Goal: Transaction & Acquisition: Purchase product/service

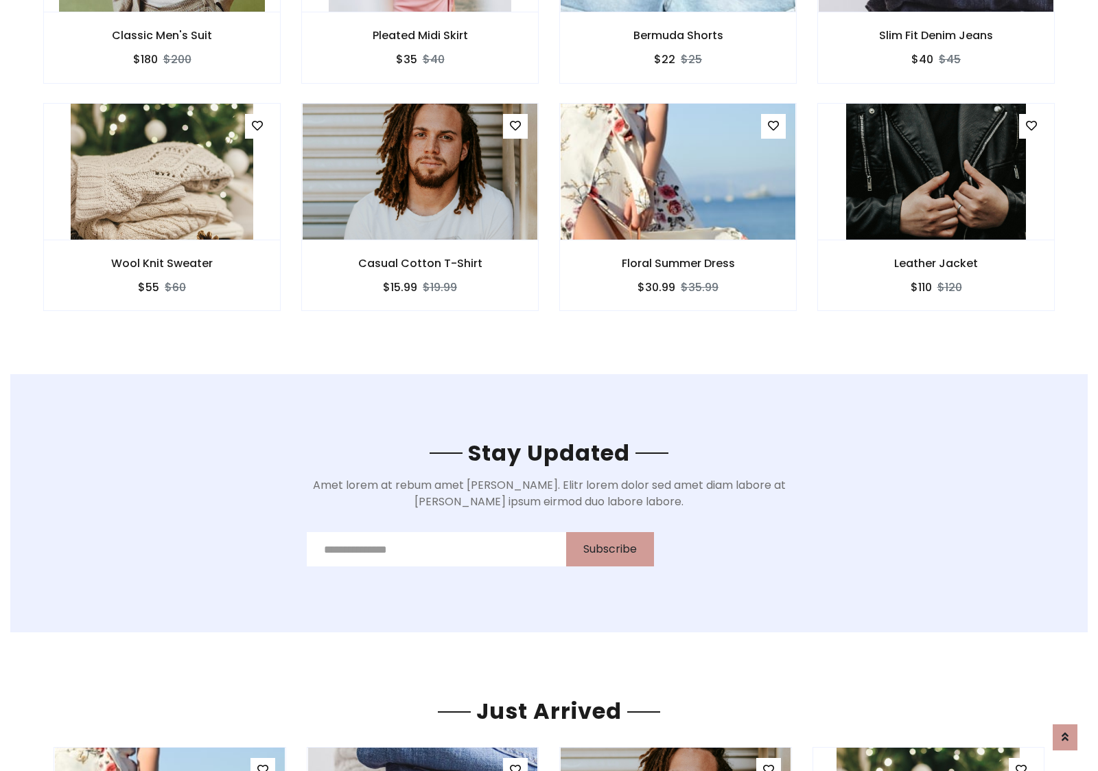
scroll to position [2067, 0]
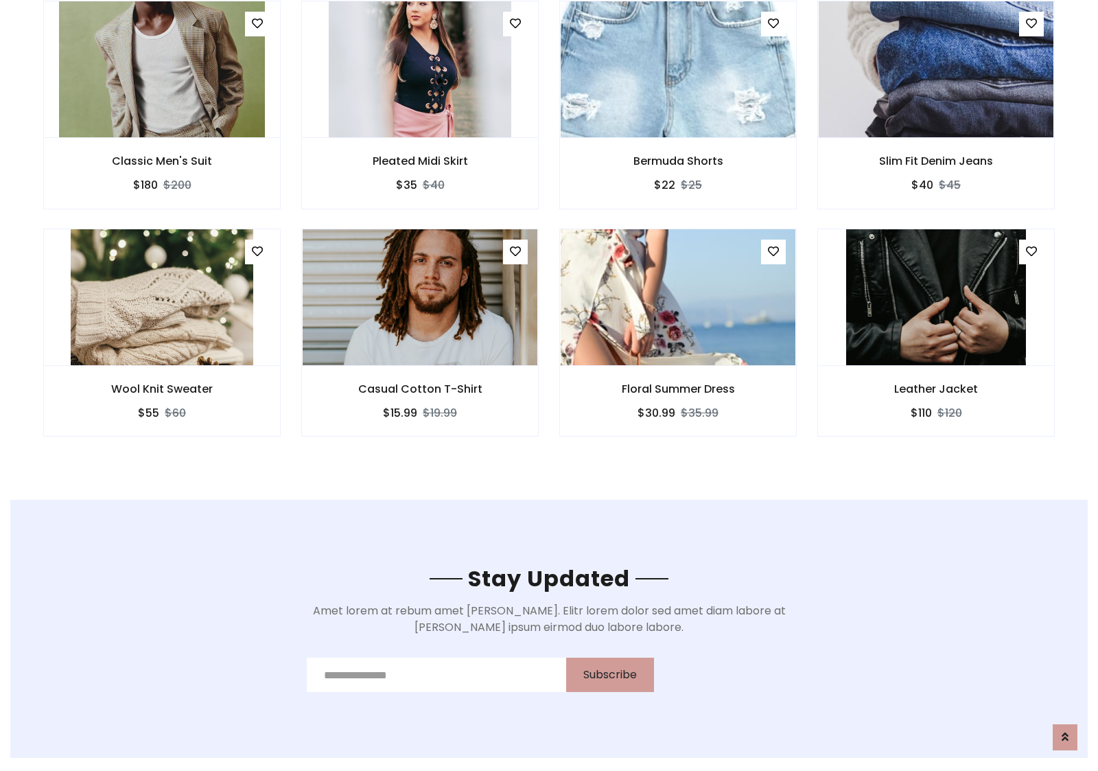
click at [549, 233] on div "Floral Summer Dress $30.99 $35.99" at bounding box center [678, 342] width 258 height 227
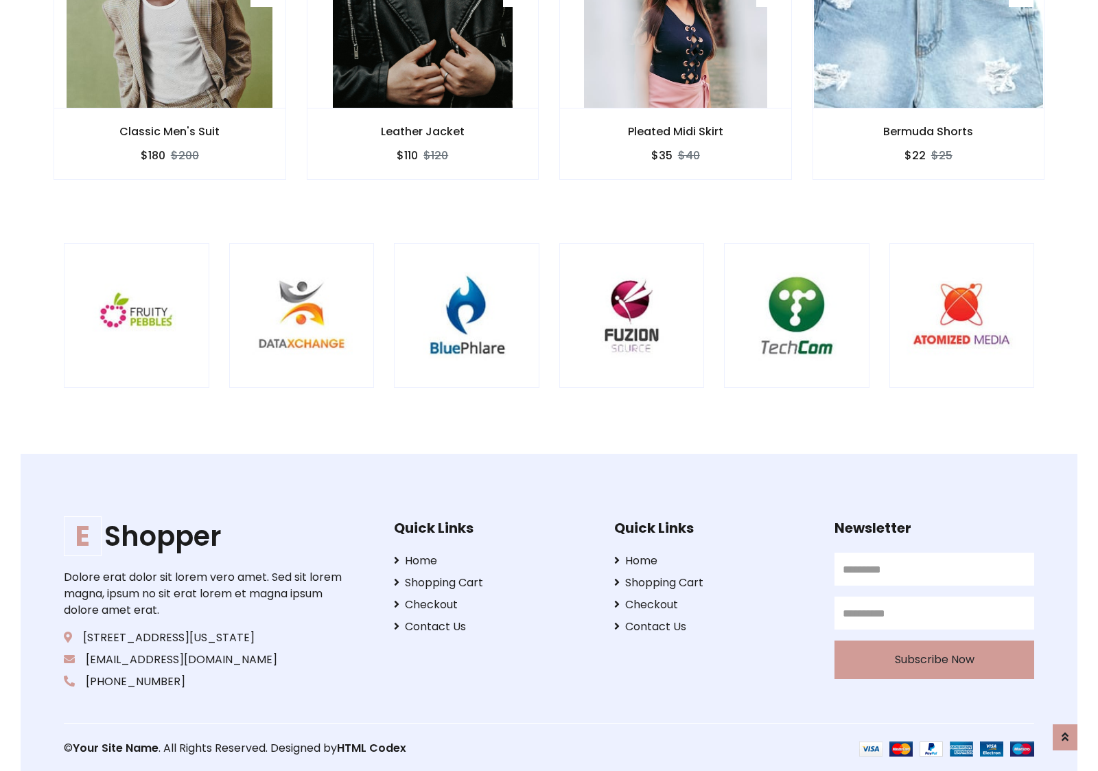
scroll to position [2613, 0]
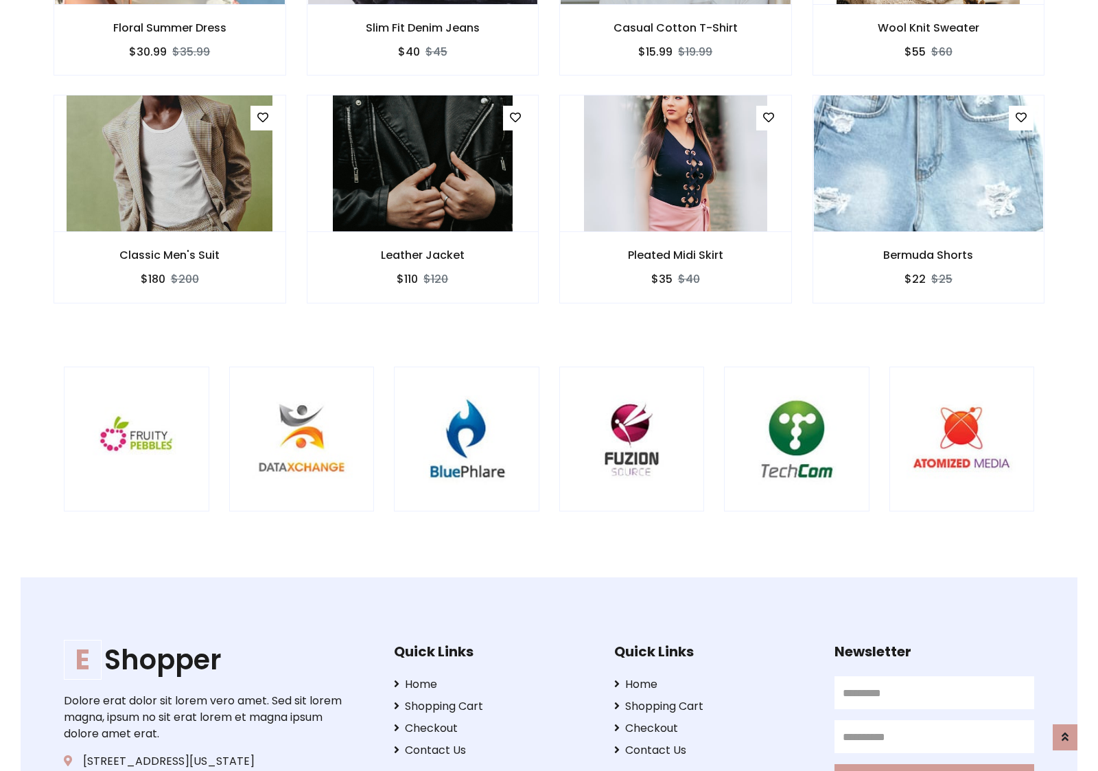
click at [549, 385] on div at bounding box center [723, 438] width 3301 height 145
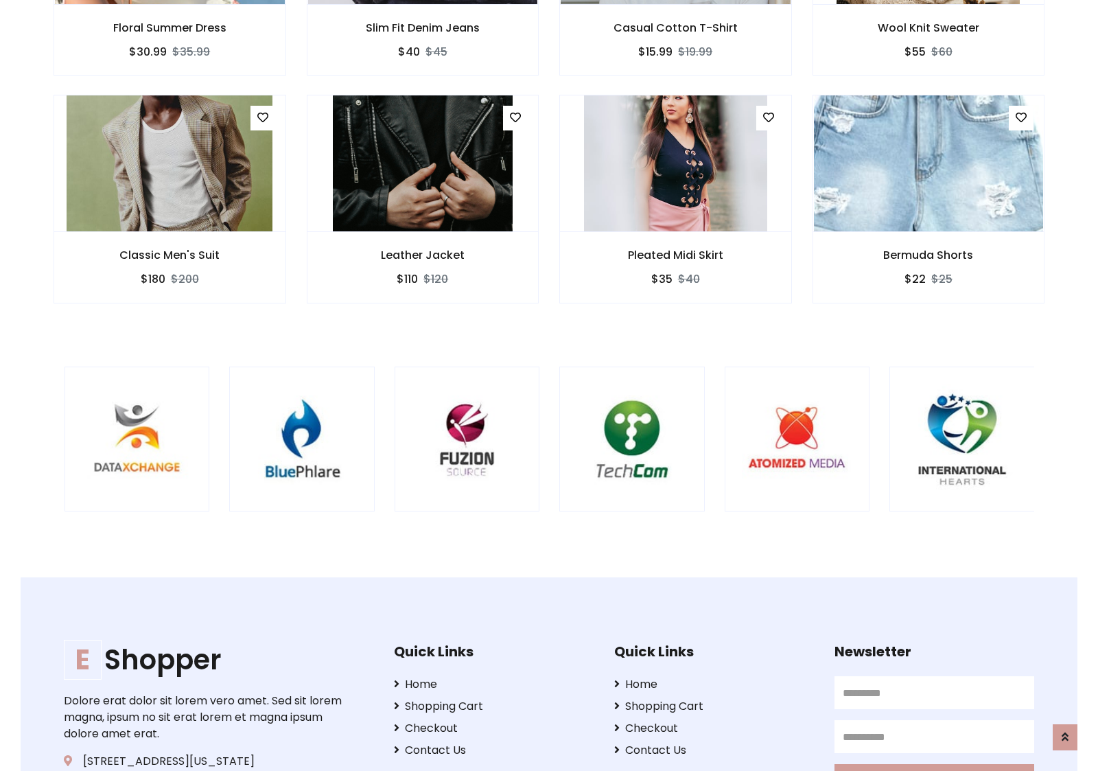
click at [549, 385] on div at bounding box center [559, 438] width 3301 height 145
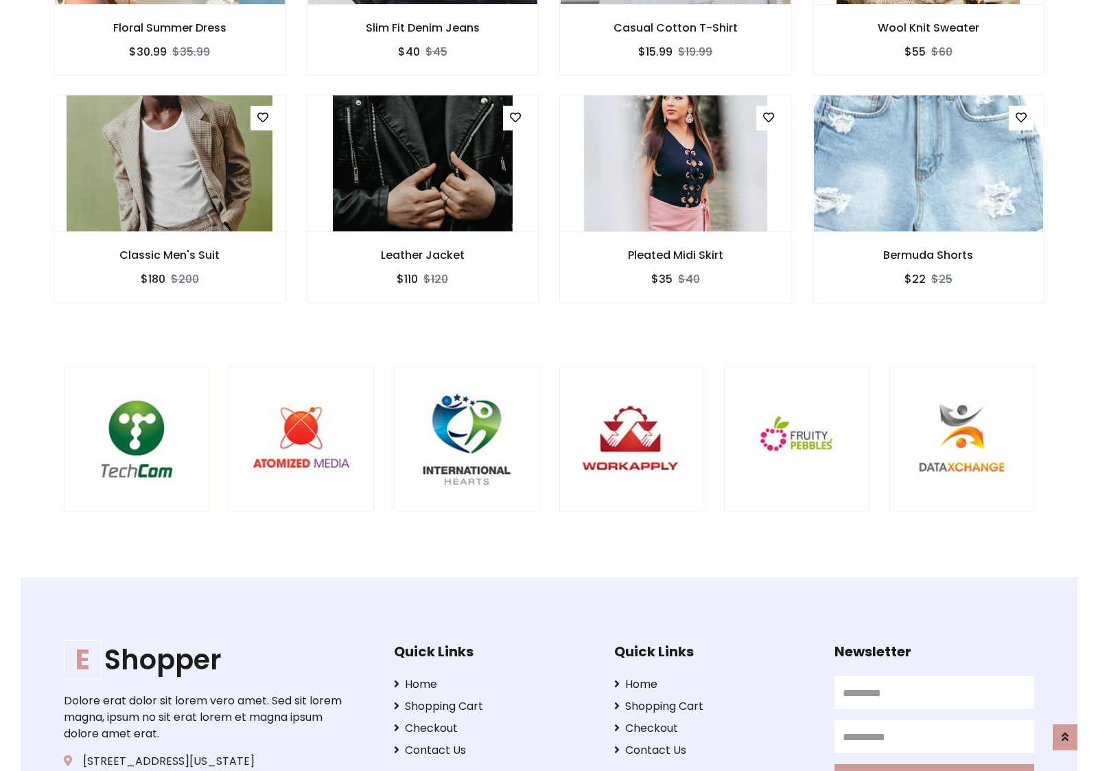
scroll to position [0, 0]
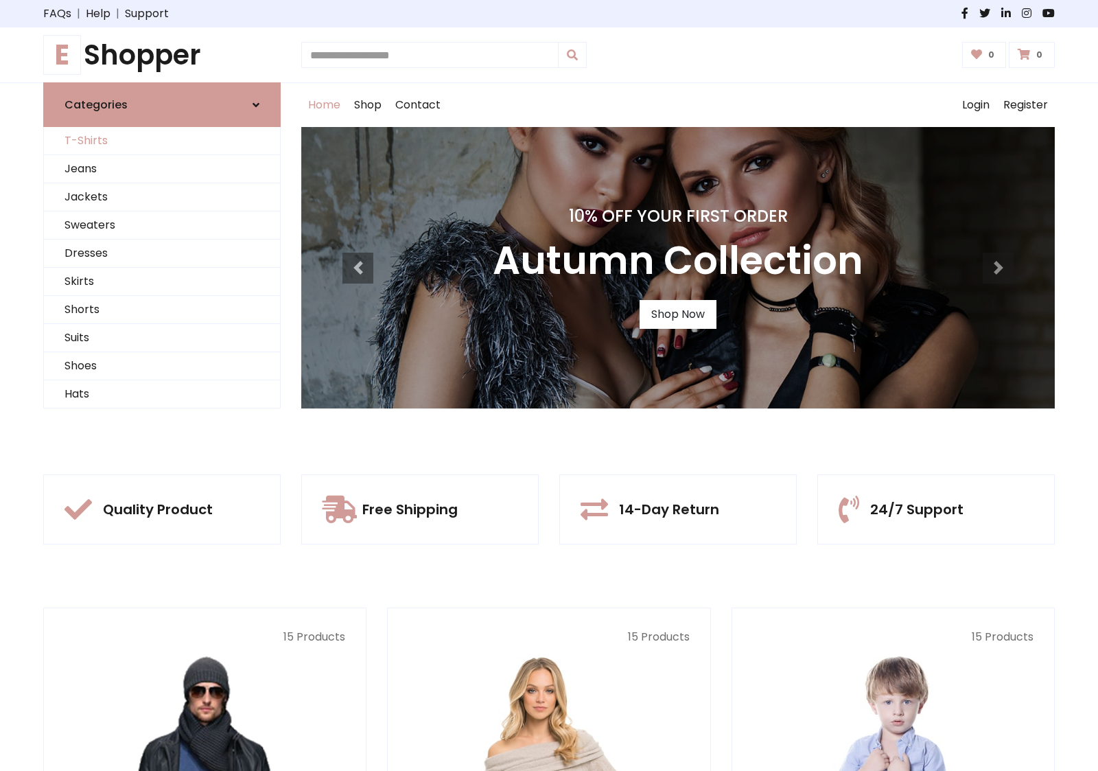
click at [162, 141] on link "T-Shirts" at bounding box center [162, 141] width 236 height 28
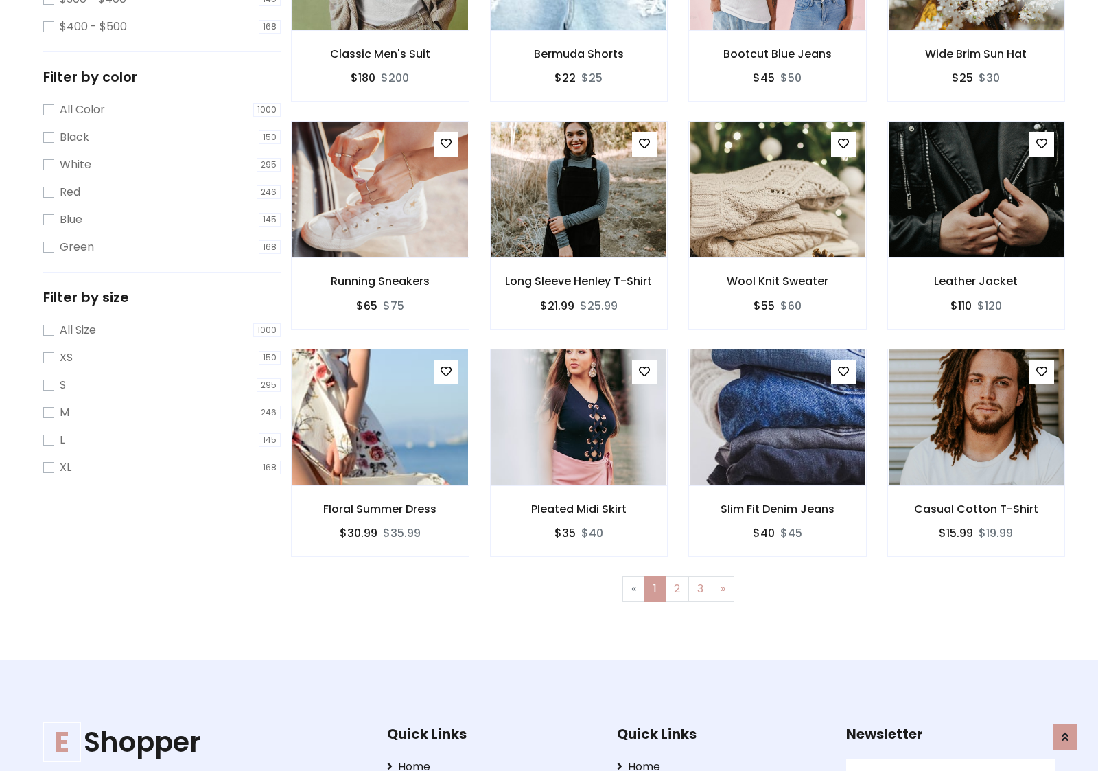
scroll to position [375, 0]
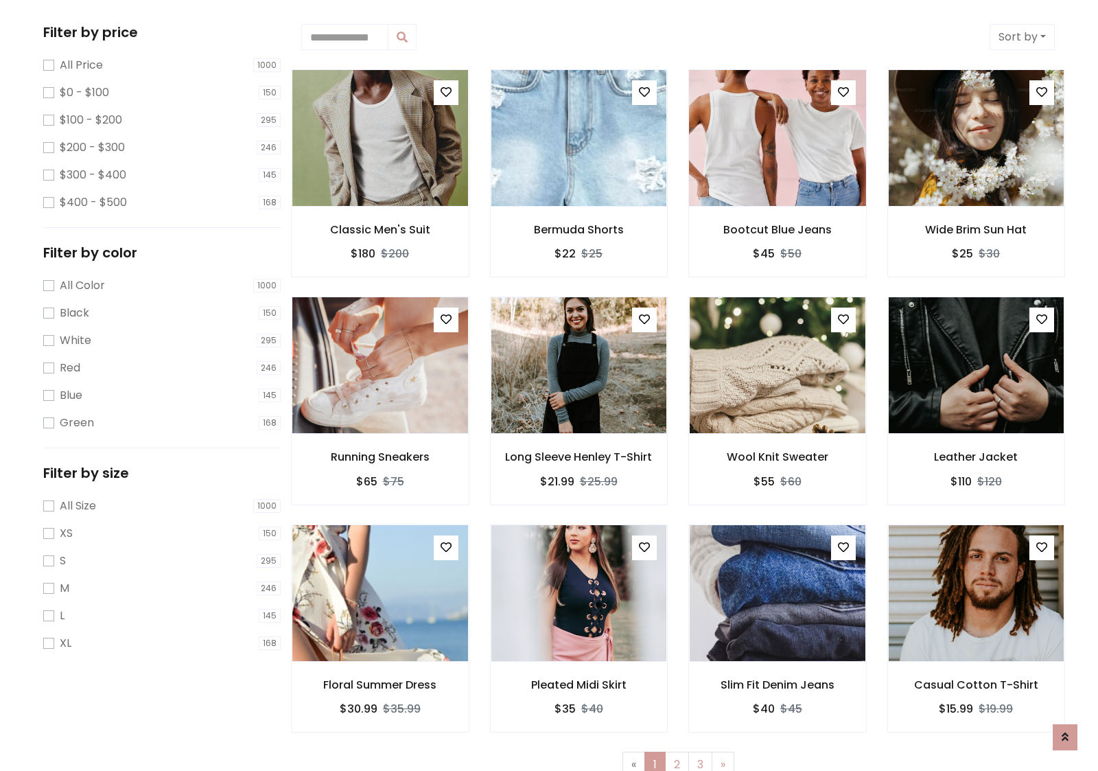
click at [777, 138] on img at bounding box center [777, 137] width 211 height 329
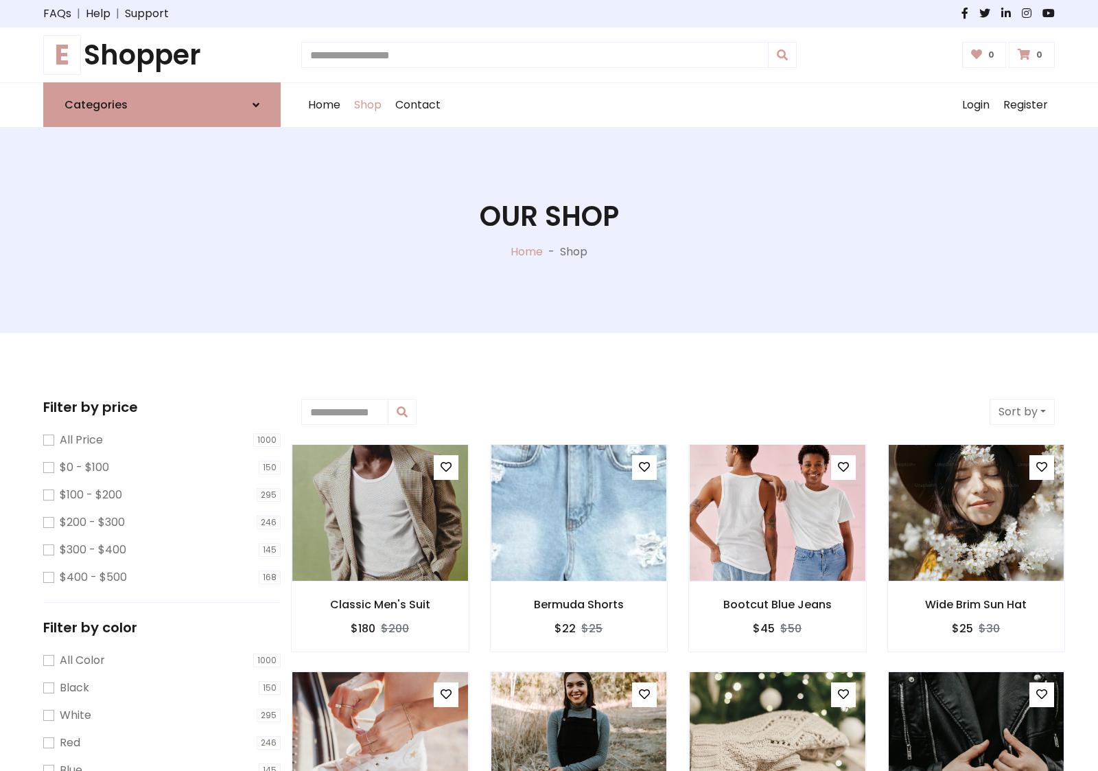
click at [162, 55] on h1 "E Shopper" at bounding box center [161, 54] width 237 height 33
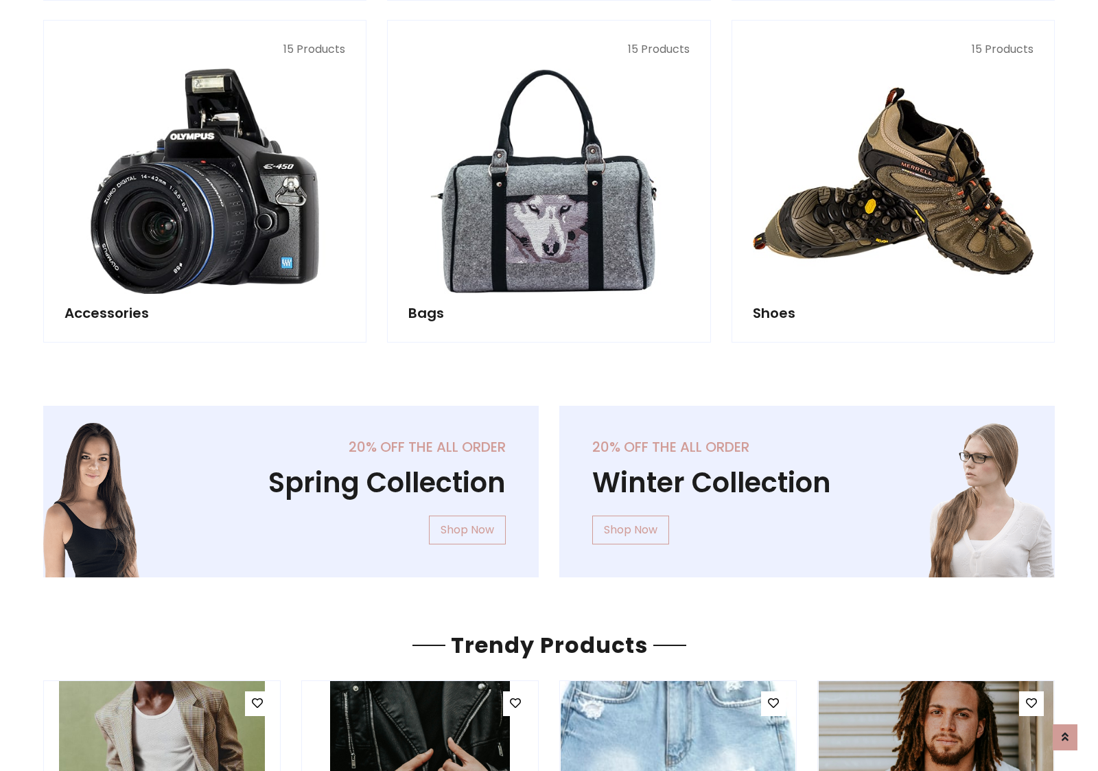
scroll to position [1333, 0]
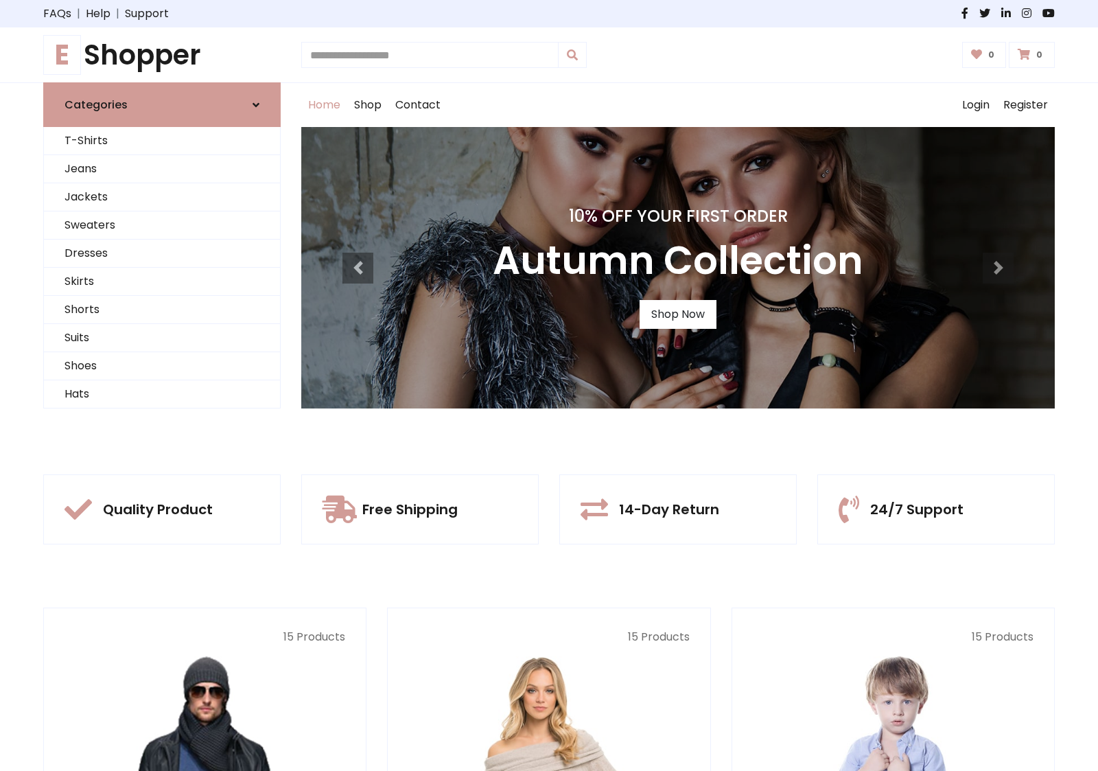
scroll to position [450, 0]
